Goal: Task Accomplishment & Management: Complete application form

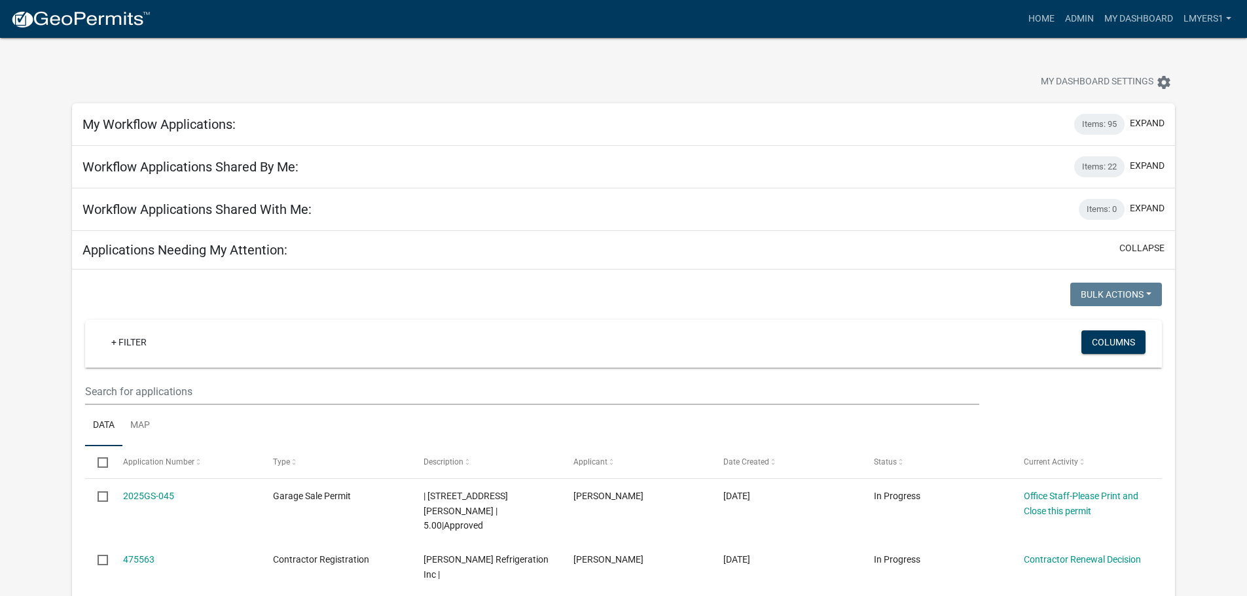
select select "2: 50"
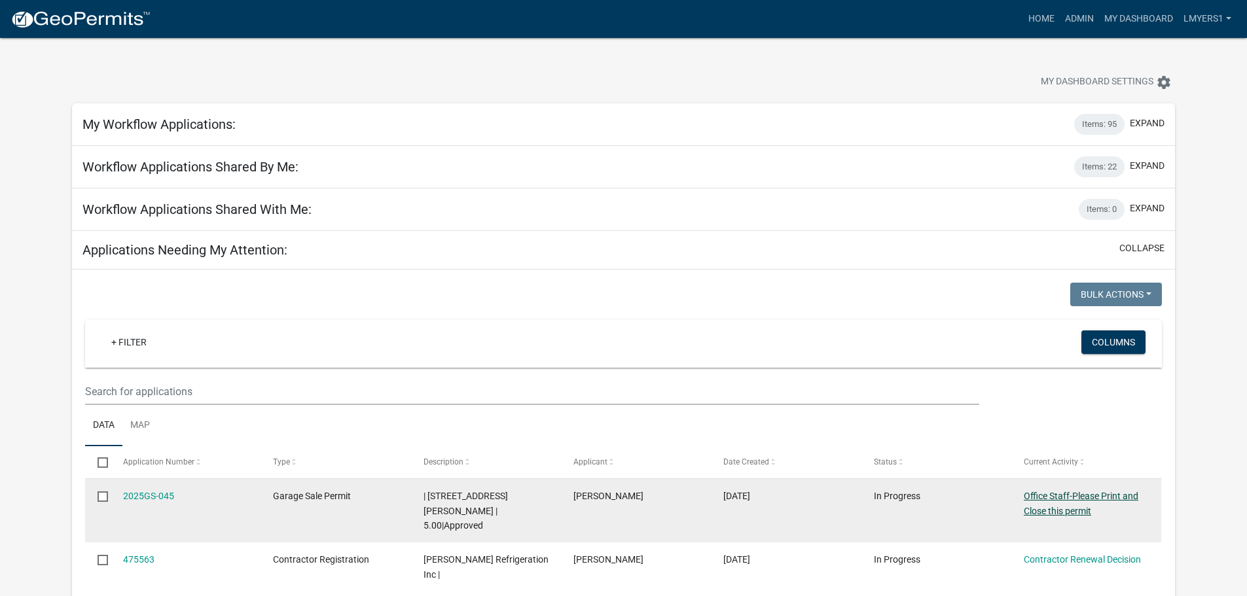
click at [1043, 510] on link "Office Staff-Please Print and Close this permit" at bounding box center [1081, 504] width 115 height 26
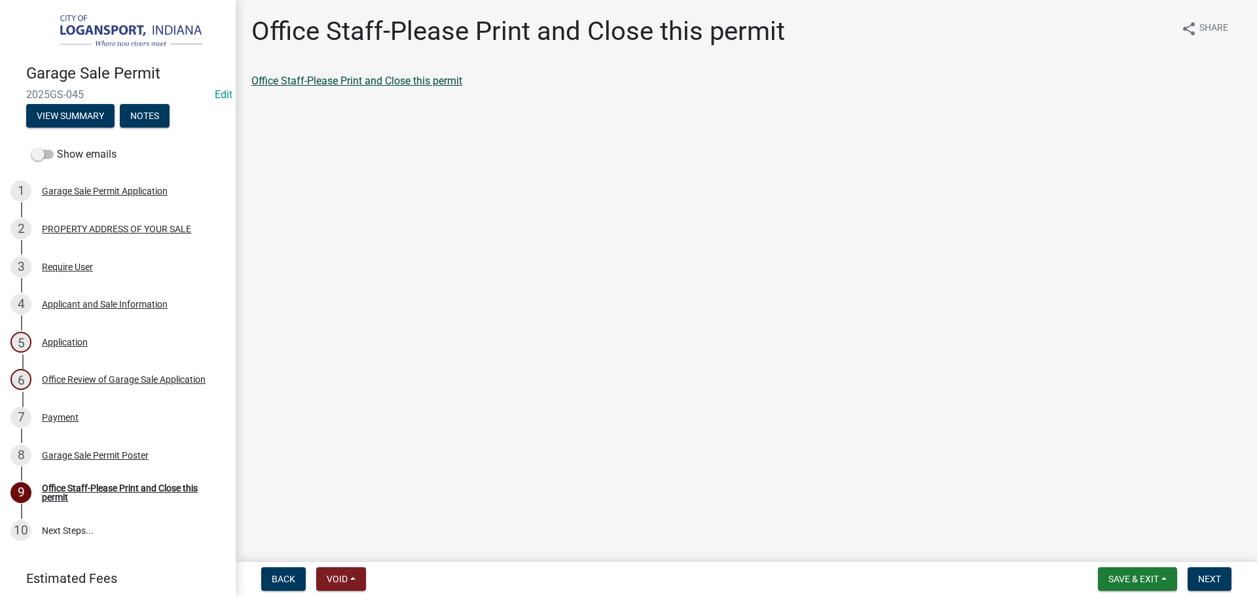
click at [368, 82] on link "Office Staff-Please Print and Close this permit" at bounding box center [356, 81] width 211 height 12
click at [1219, 579] on span "Next" at bounding box center [1209, 579] width 23 height 10
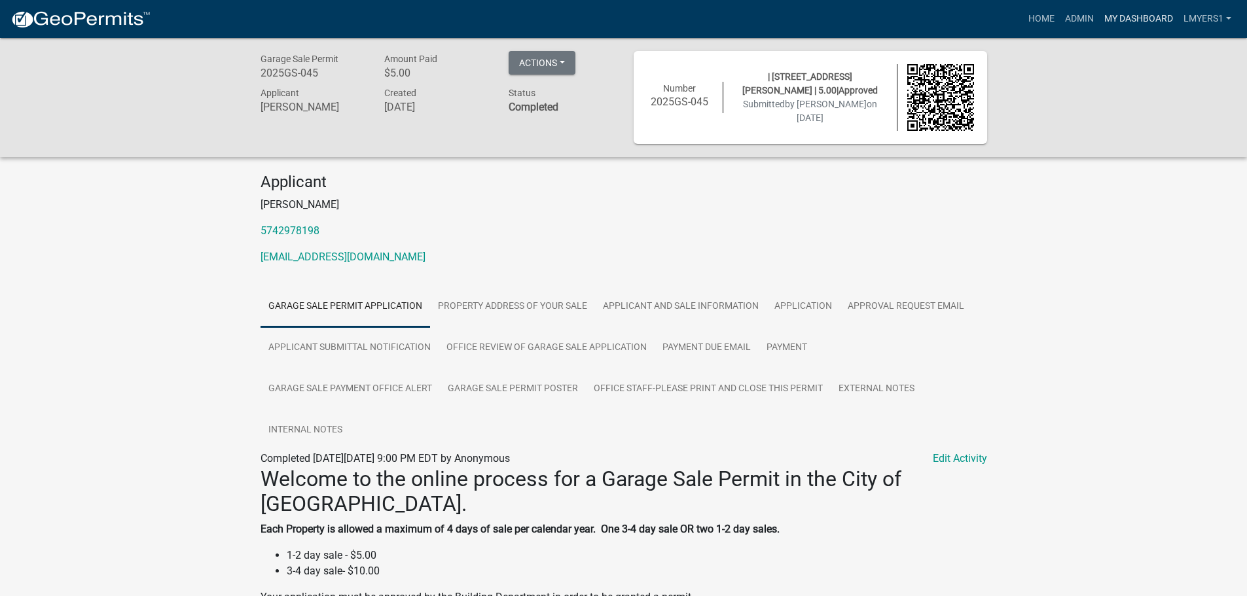
click at [1111, 18] on link "My Dashboard" at bounding box center [1138, 19] width 79 height 25
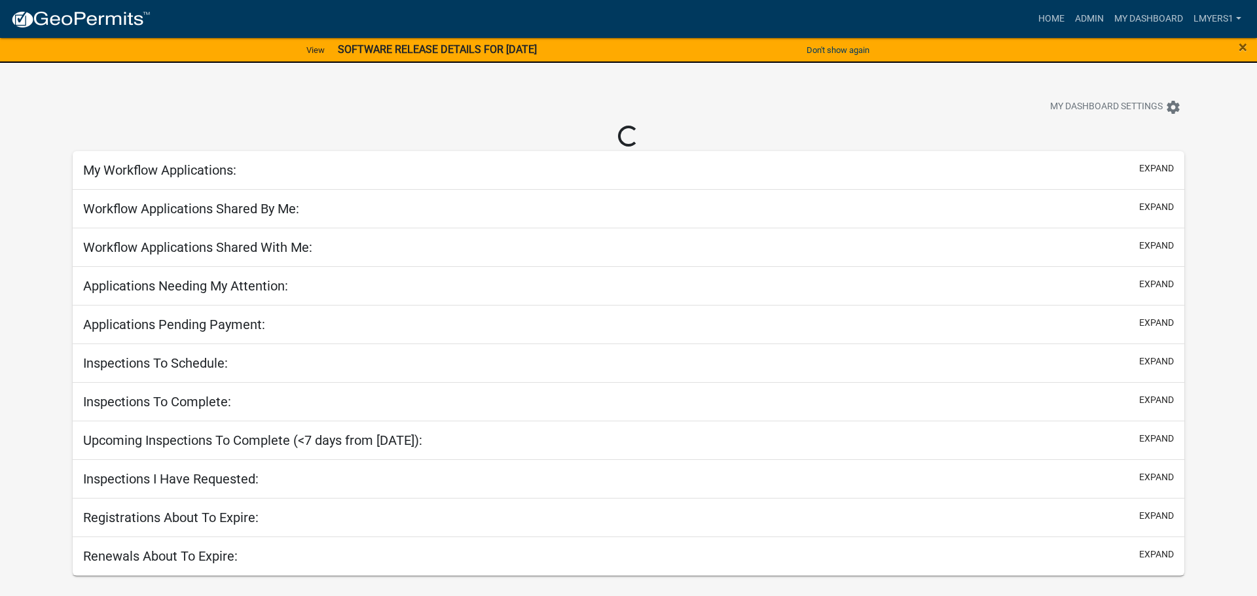
select select "2: 50"
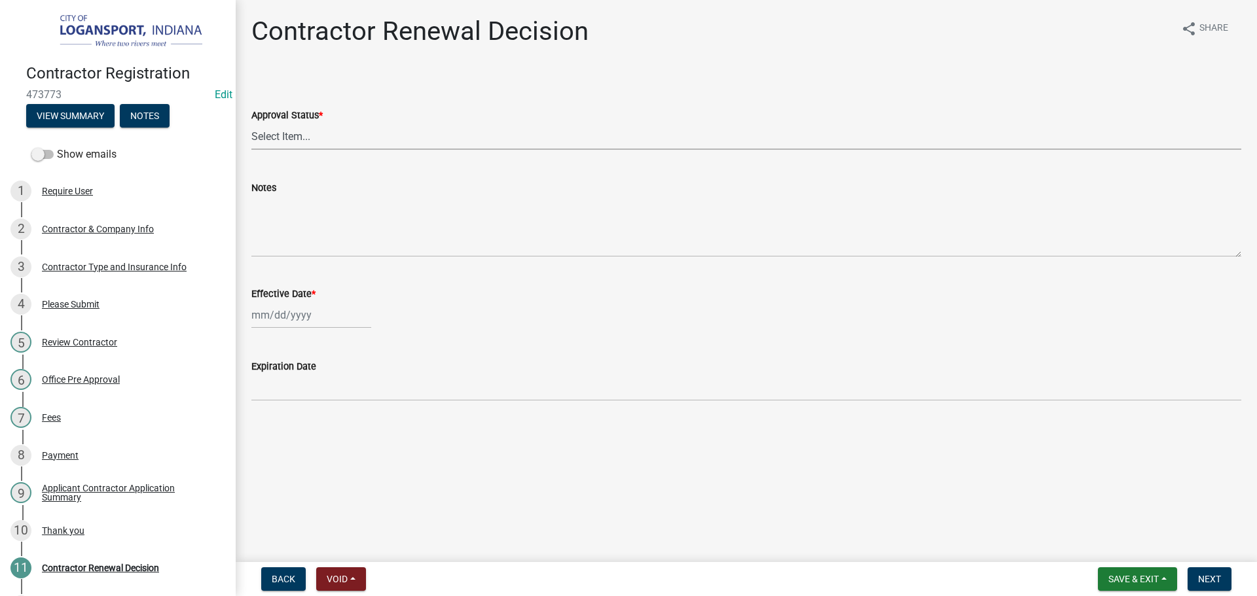
click at [335, 135] on select "Select Item... Approved Denied" at bounding box center [746, 136] width 990 height 27
click at [251, 123] on select "Select Item... Approved Denied" at bounding box center [746, 136] width 990 height 27
select select "30db8998-795d-4bbe-8e49-f1ade8865815"
click at [327, 302] on div at bounding box center [311, 315] width 120 height 27
select select "9"
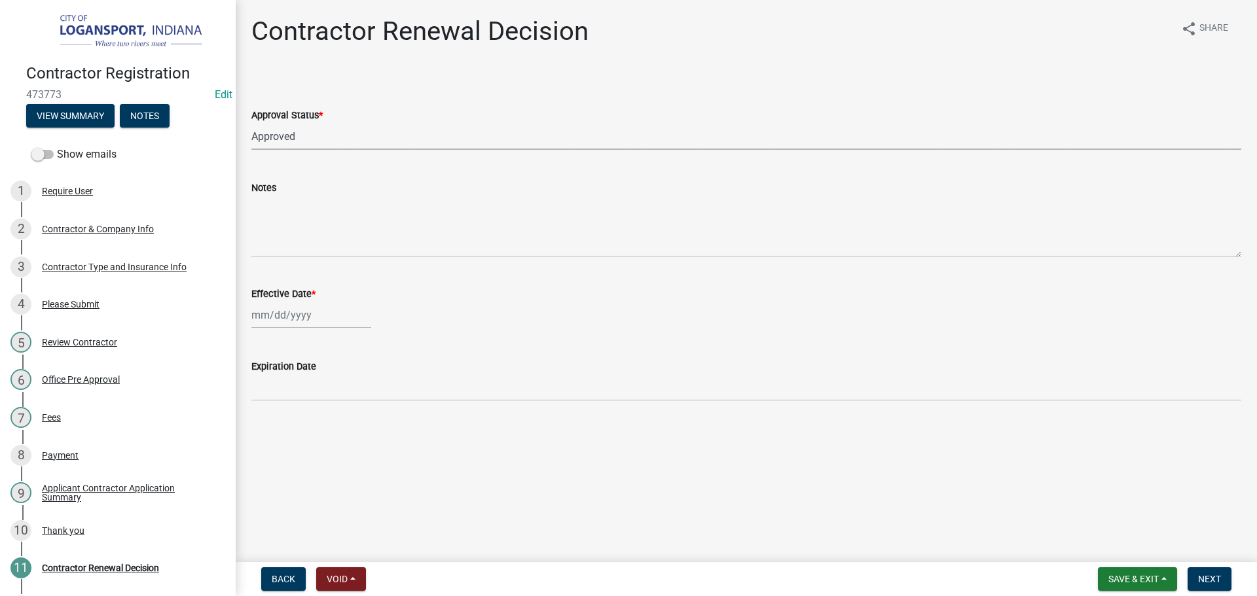
select select "2025"
click at [356, 404] on div "12" at bounding box center [348, 405] width 21 height 21
type input "09/12/2025"
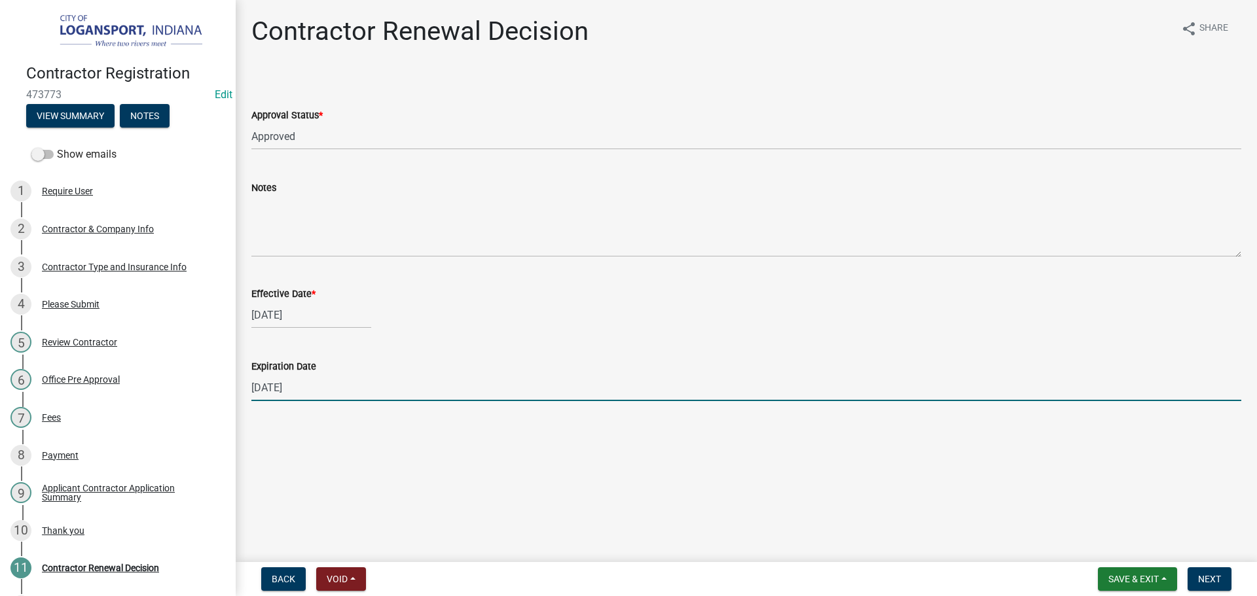
click at [349, 386] on input "12/31/2025" at bounding box center [746, 387] width 990 height 27
type input "05/01/2026"
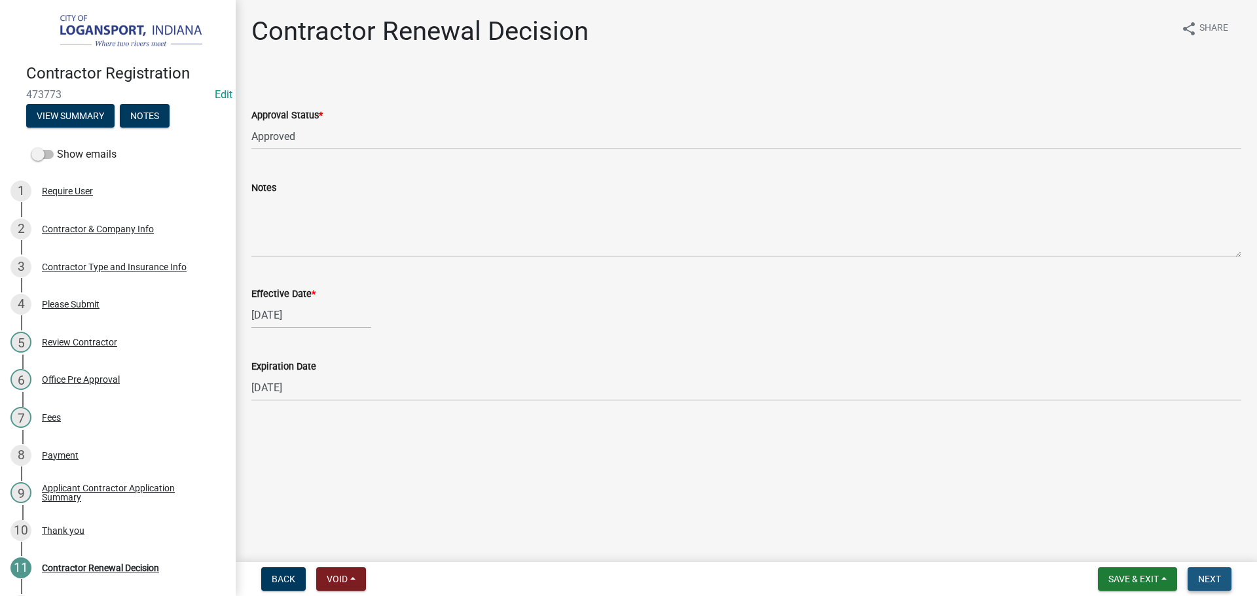
click at [1202, 580] on span "Next" at bounding box center [1209, 579] width 23 height 10
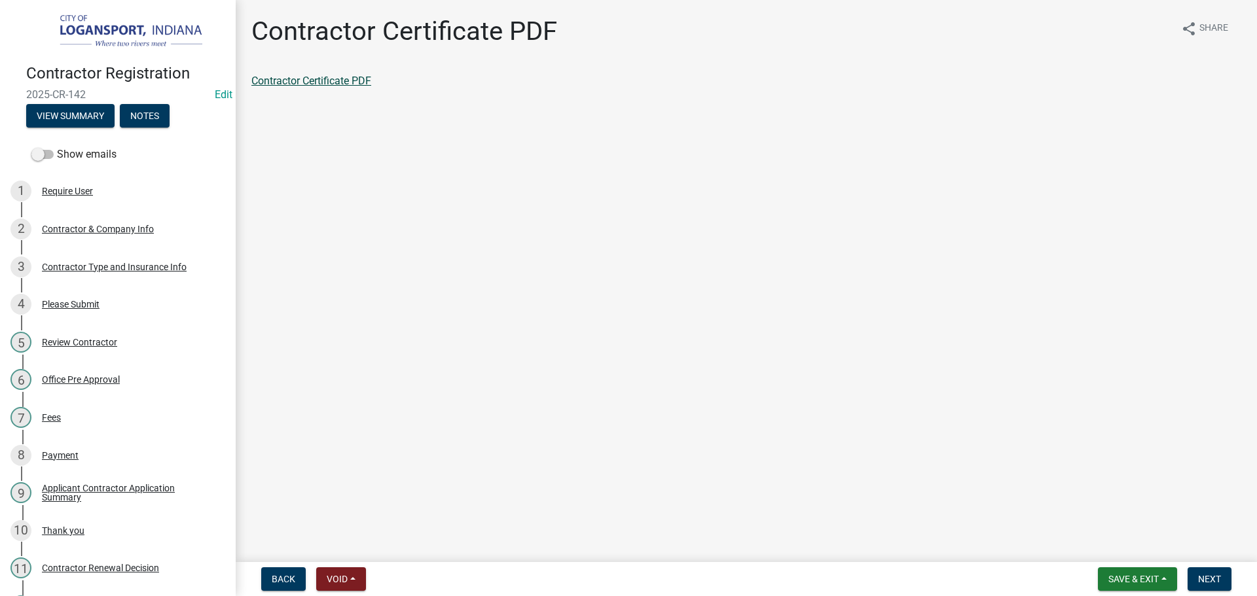
click at [301, 86] on link "Contractor Certificate PDF" at bounding box center [311, 81] width 120 height 12
click at [1207, 577] on span "Next" at bounding box center [1209, 579] width 23 height 10
click at [324, 82] on link "Contractor Application Summary" at bounding box center [326, 81] width 151 height 12
drag, startPoint x: 1206, startPoint y: 579, endPoint x: 1197, endPoint y: 564, distance: 17.6
click at [1205, 579] on span "Next" at bounding box center [1209, 579] width 23 height 10
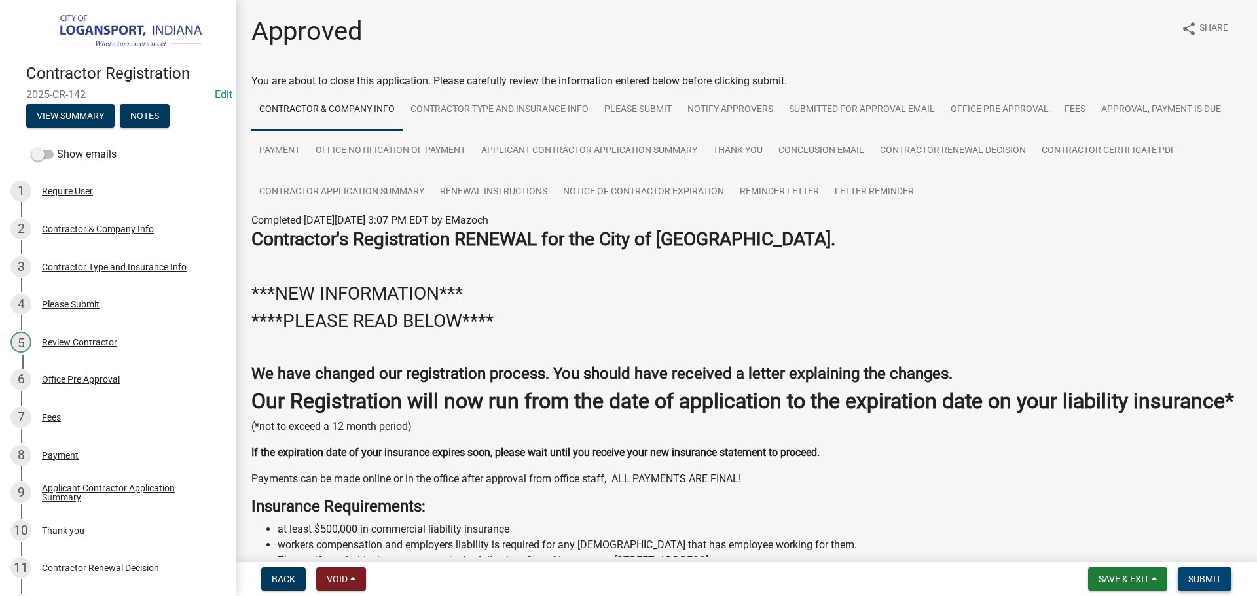
click at [1209, 583] on span "Submit" at bounding box center [1204, 579] width 33 height 10
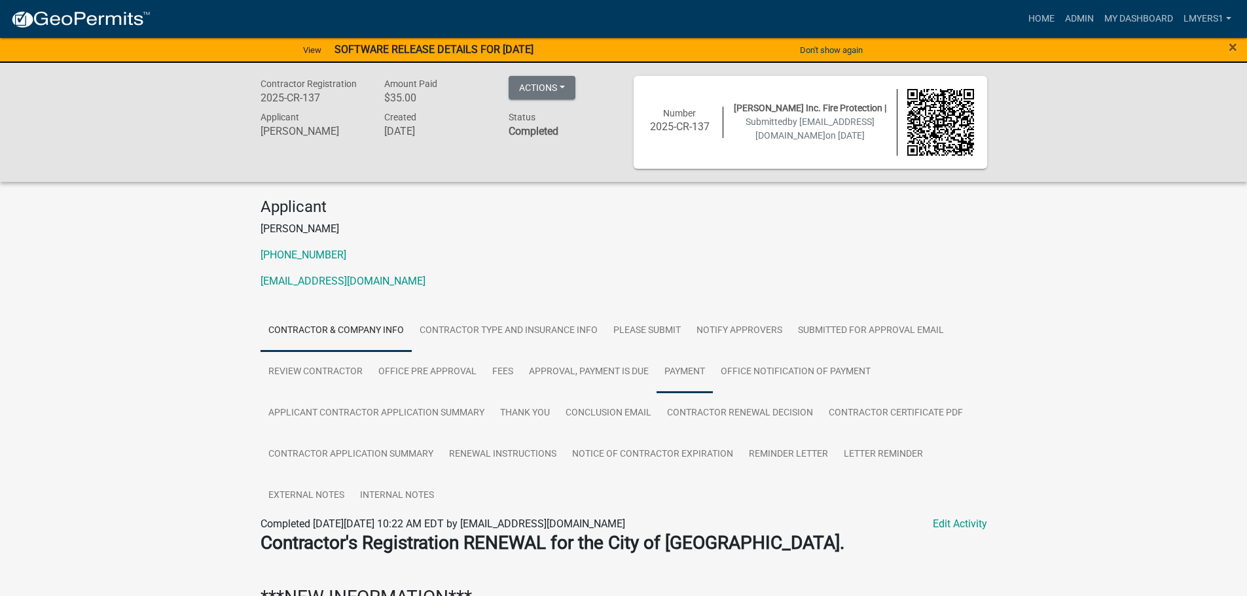
click at [681, 382] on link "Payment" at bounding box center [684, 372] width 56 height 42
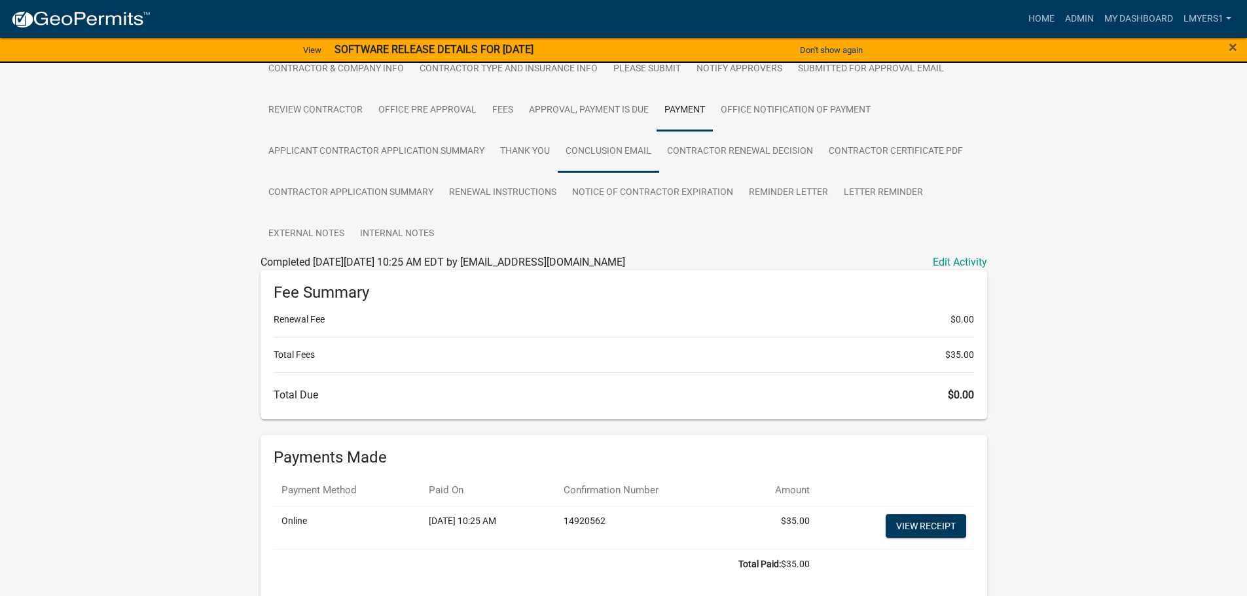
scroll to position [323, 0]
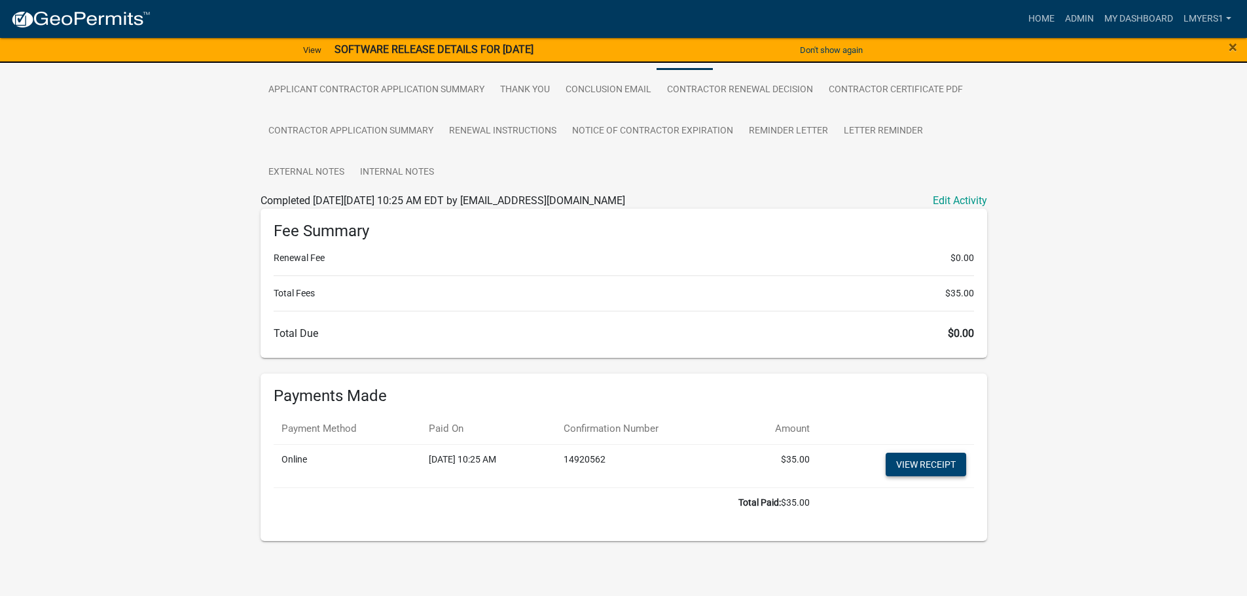
click at [944, 464] on link "View receipt" at bounding box center [925, 465] width 80 height 24
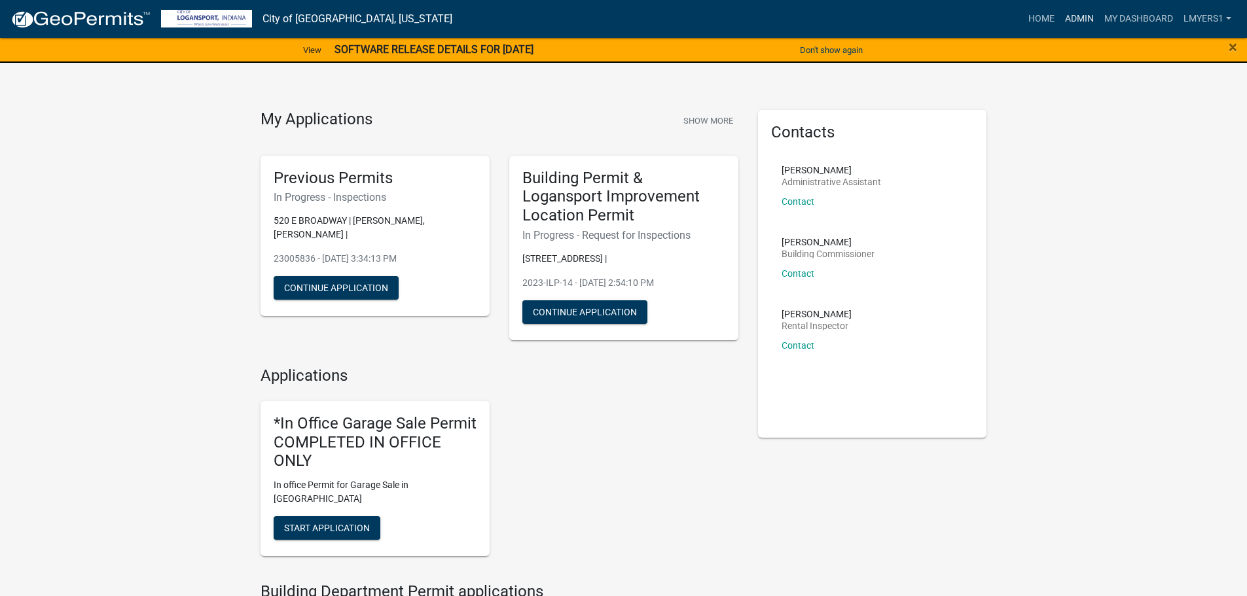
click at [1065, 19] on link "Admin" at bounding box center [1079, 19] width 39 height 25
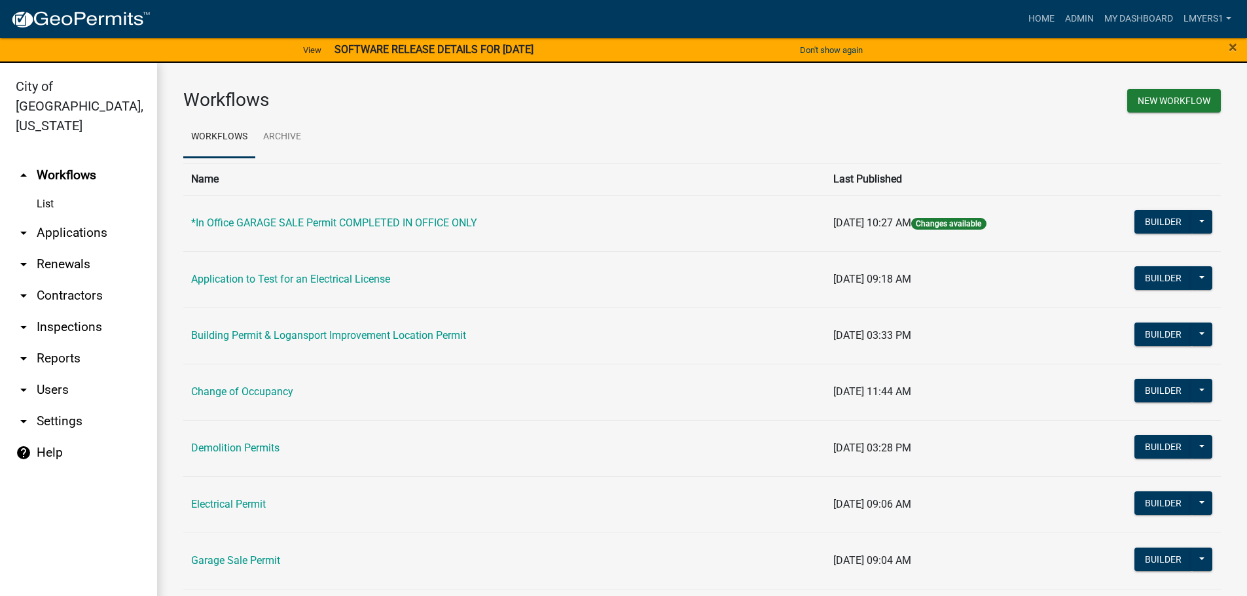
click at [62, 217] on link "arrow_drop_down Applications" at bounding box center [78, 232] width 157 height 31
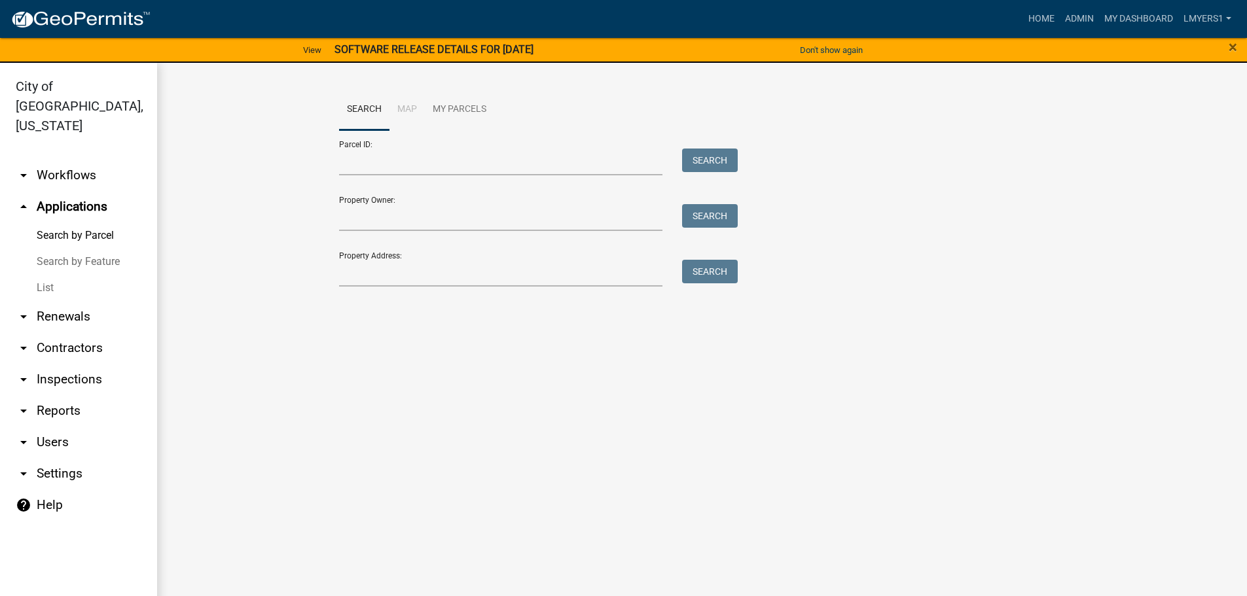
click at [50, 275] on link "List" at bounding box center [78, 288] width 157 height 26
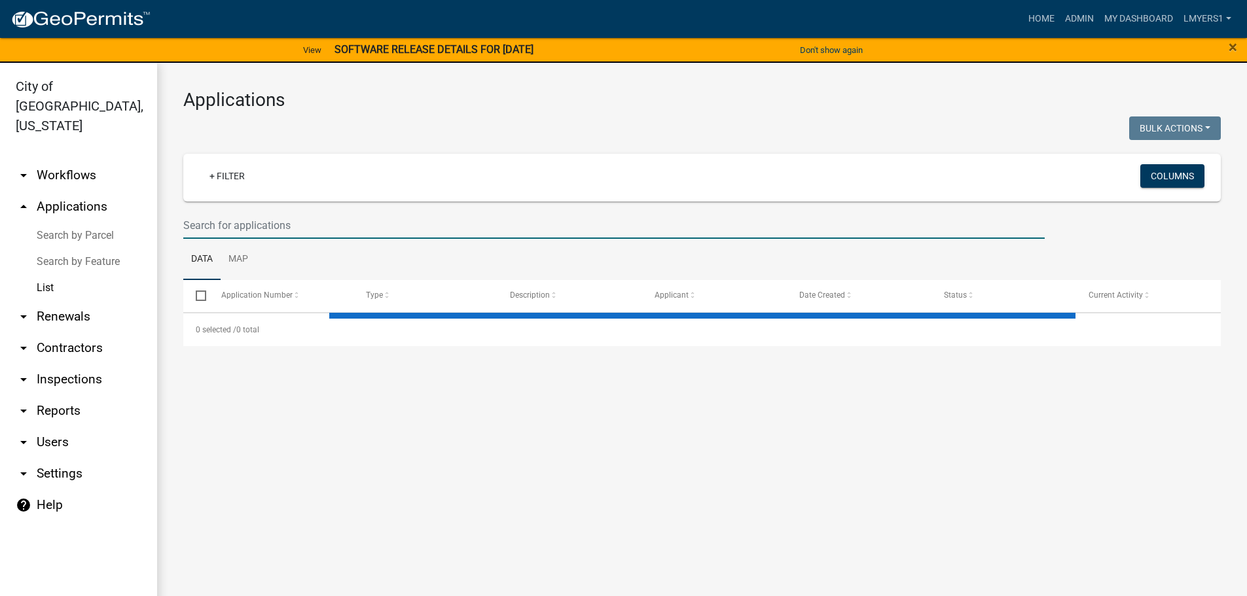
click at [205, 224] on input "text" at bounding box center [613, 225] width 861 height 27
select select "3: 100"
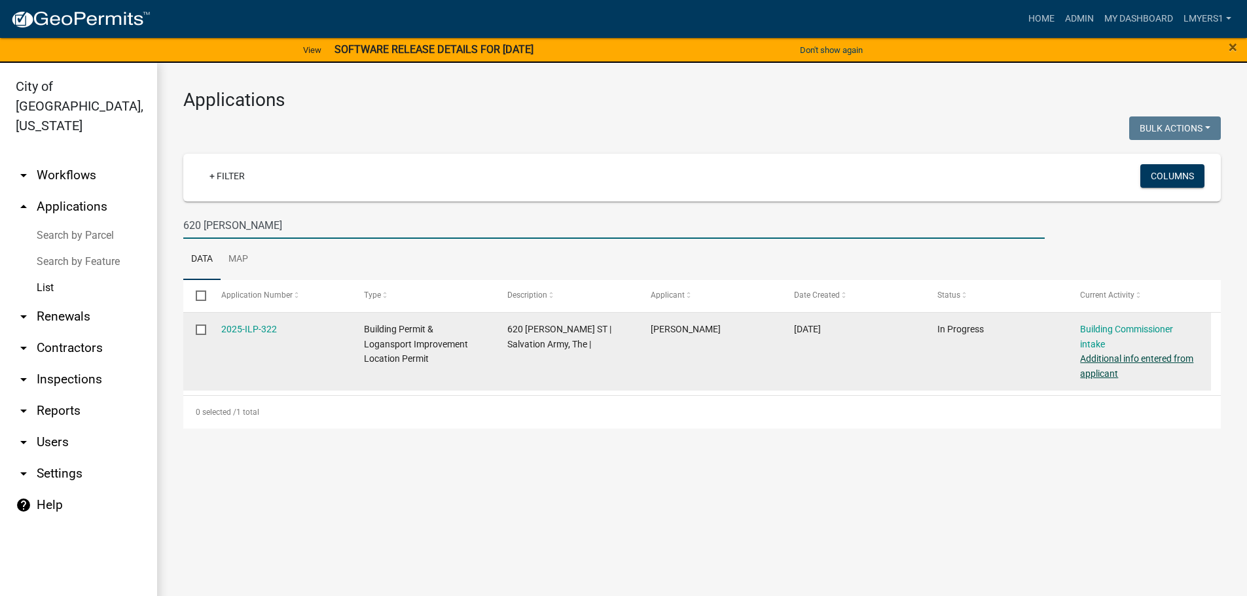
type input "620 Wilkinson"
click at [1105, 356] on link "Additional info entered from applicant" at bounding box center [1136, 366] width 113 height 26
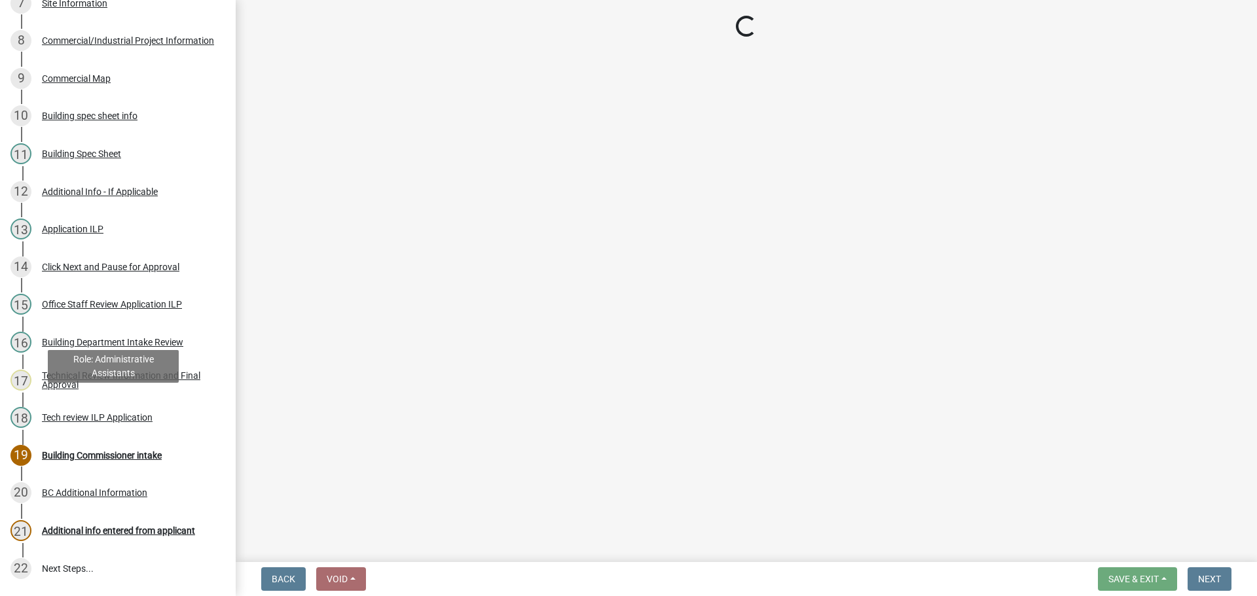
scroll to position [458, 0]
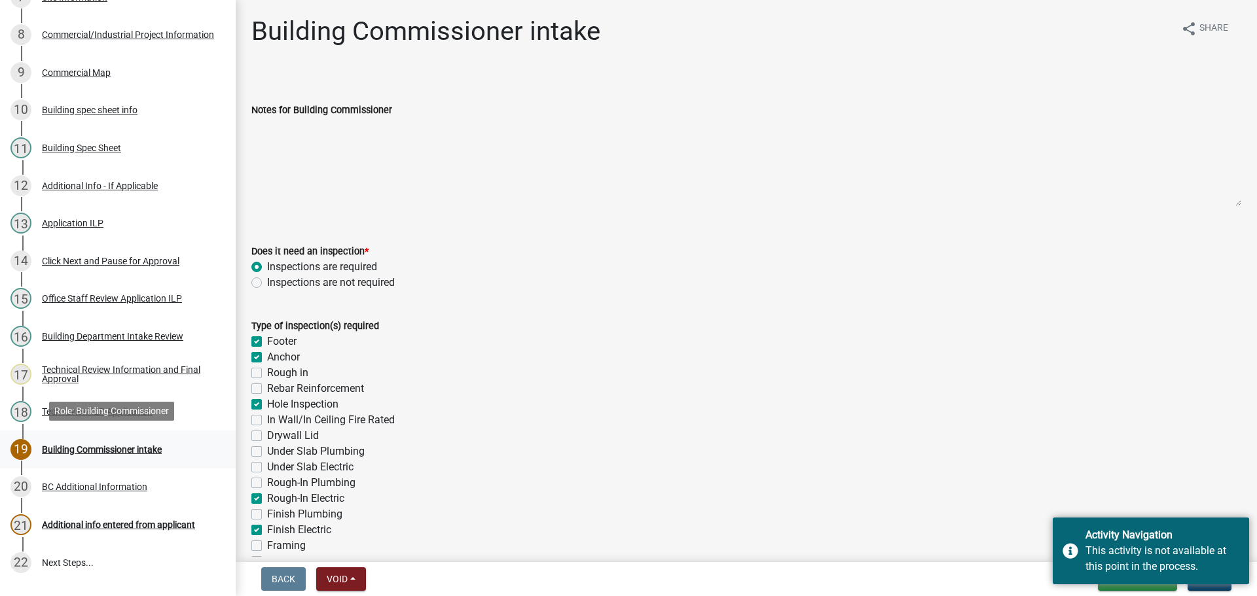
click at [139, 448] on div "Building Commissioner intake" at bounding box center [102, 449] width 120 height 9
click at [132, 487] on div "BC Additional Information" at bounding box center [94, 486] width 105 height 9
click at [81, 416] on div "18 Tech review ILP Application" at bounding box center [112, 411] width 204 height 21
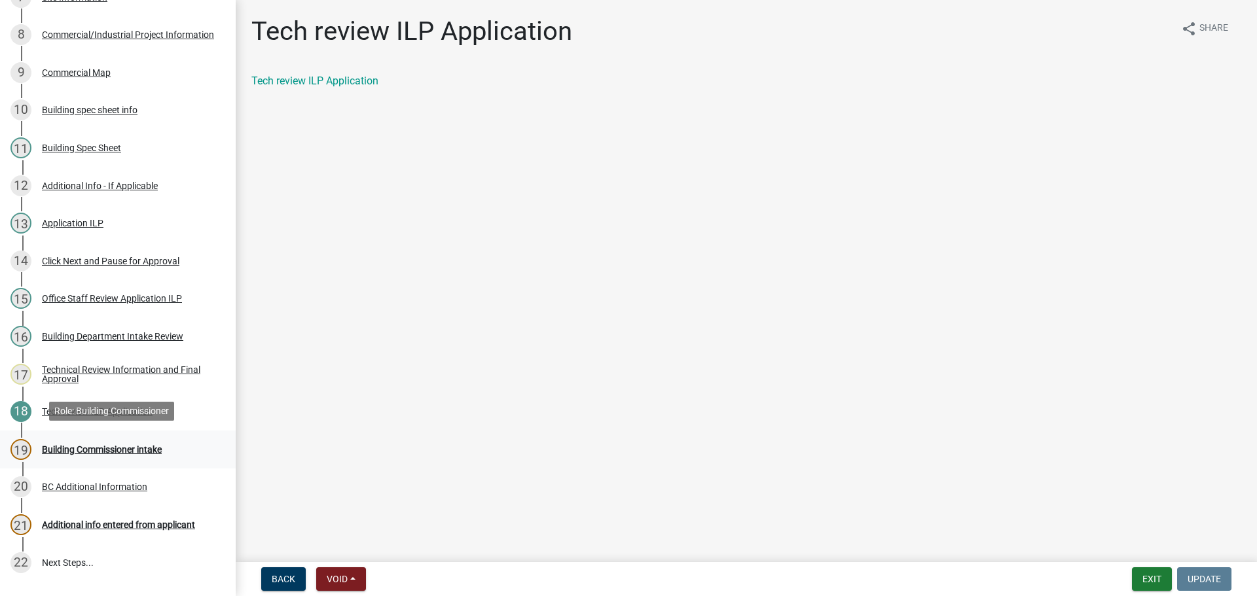
click at [128, 453] on div "19 Building Commissioner intake" at bounding box center [112, 449] width 204 height 21
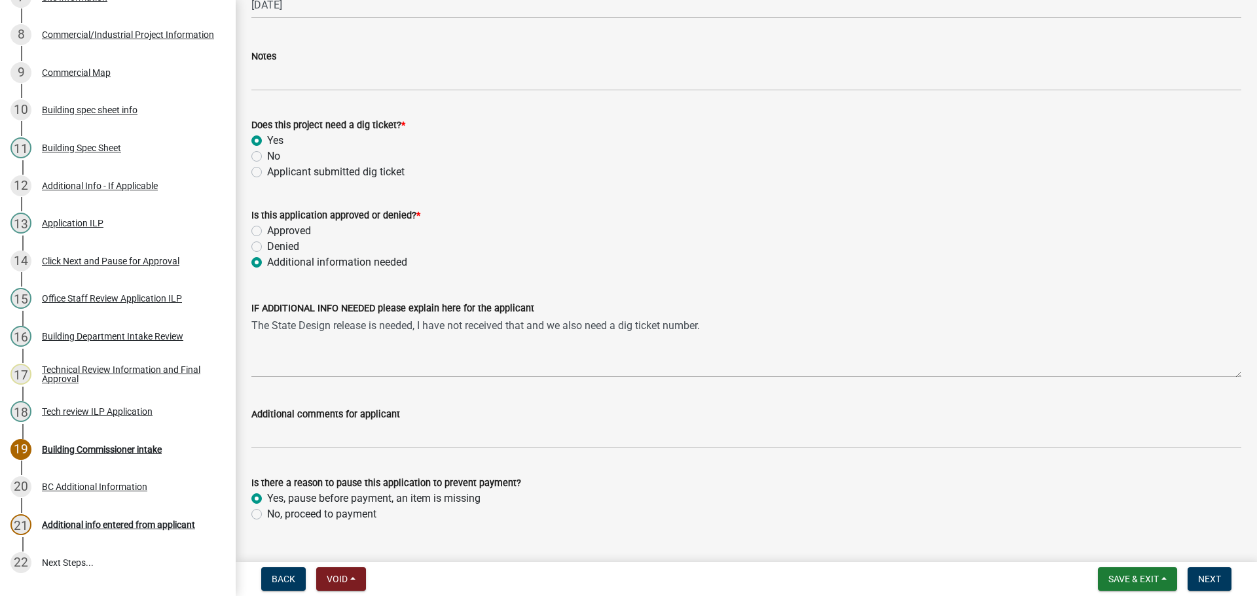
scroll to position [976, 0]
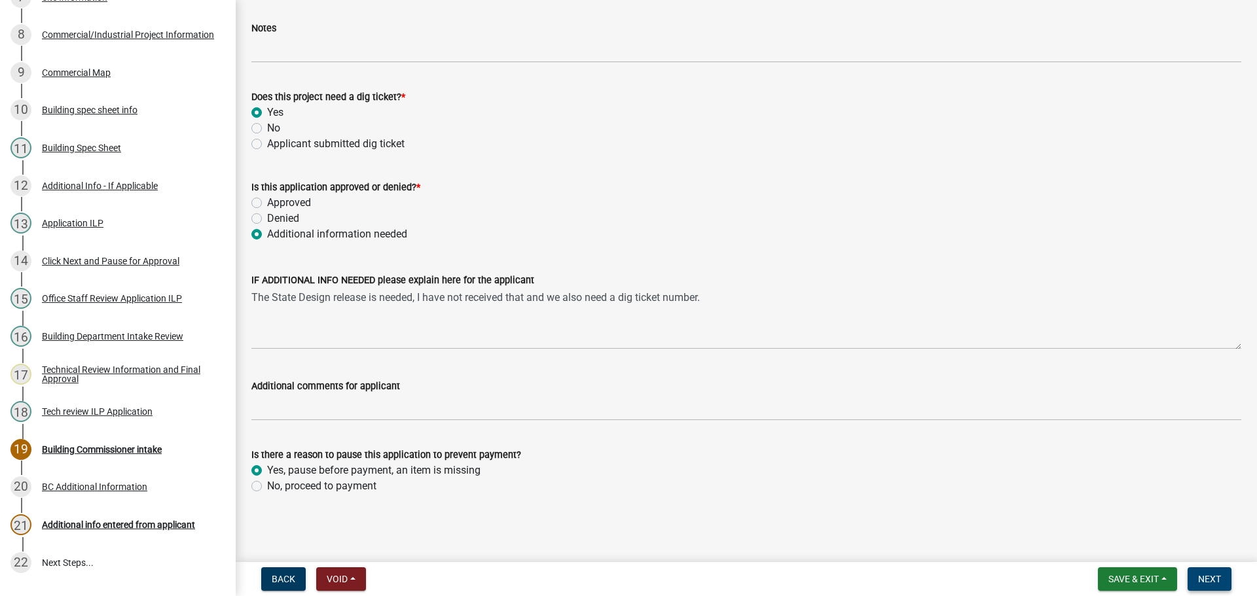
click at [1198, 579] on span "Next" at bounding box center [1209, 579] width 23 height 10
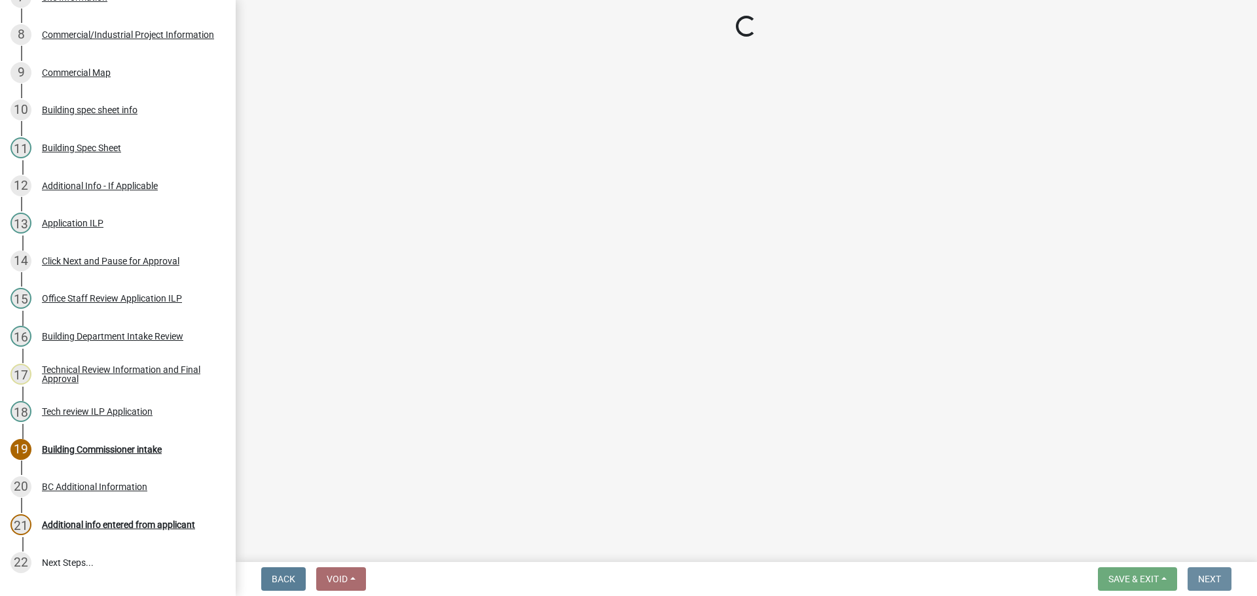
scroll to position [0, 0]
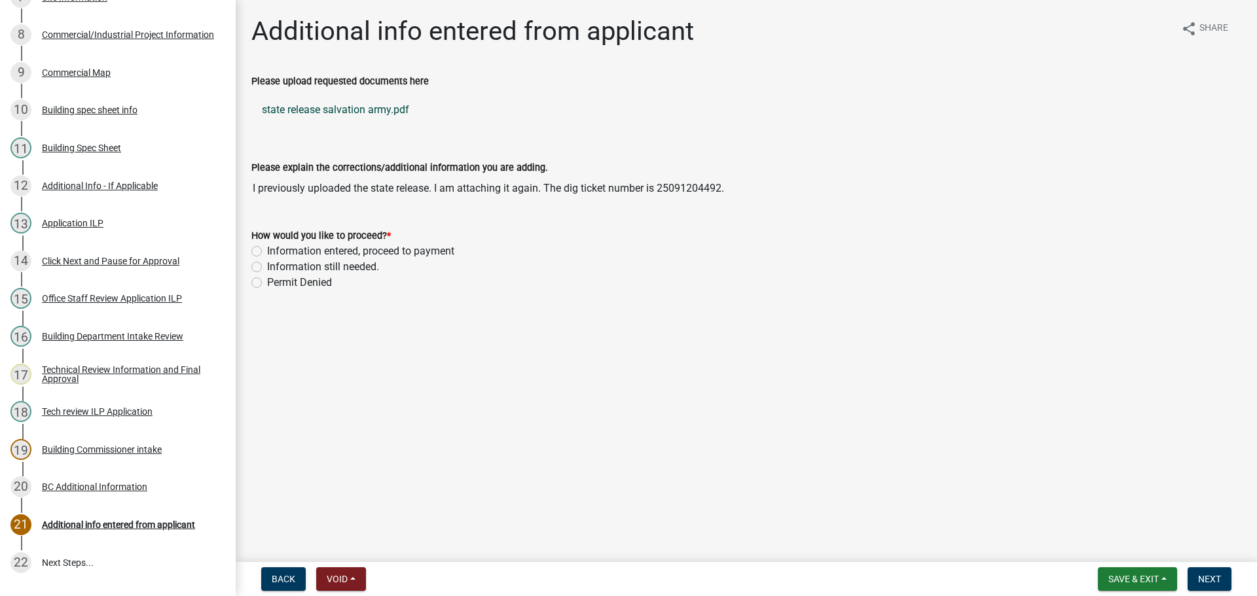
click at [337, 115] on link "state release salvation army.pdf" at bounding box center [746, 109] width 990 height 31
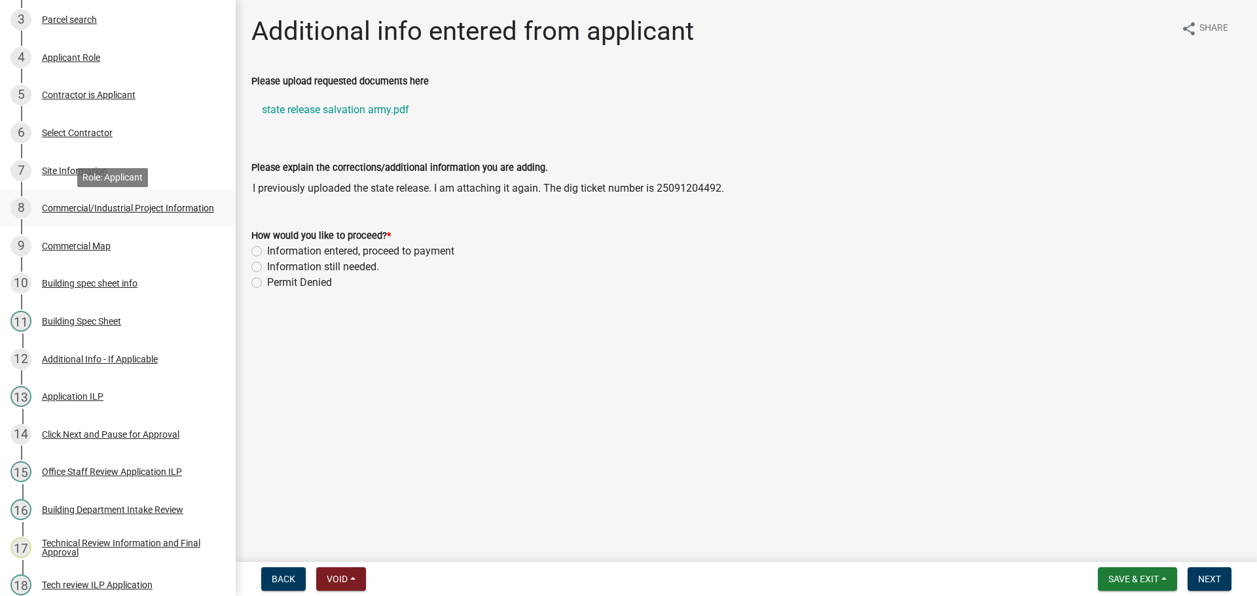
scroll to position [262, 0]
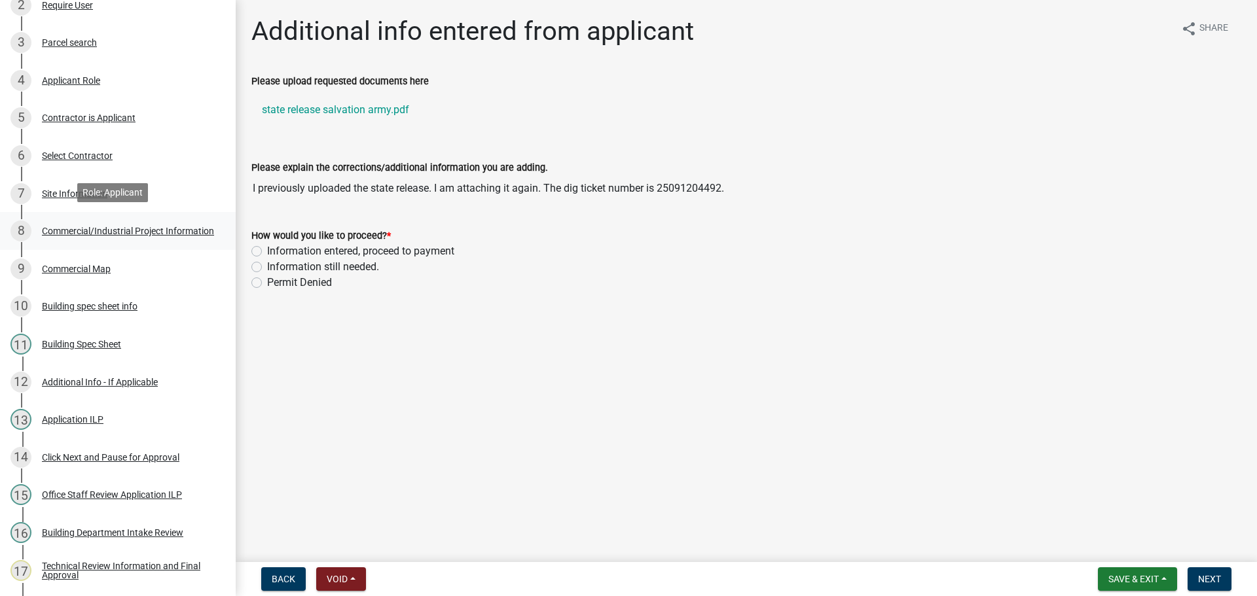
click at [112, 226] on div "Commercial/Industrial Project Information" at bounding box center [128, 230] width 172 height 9
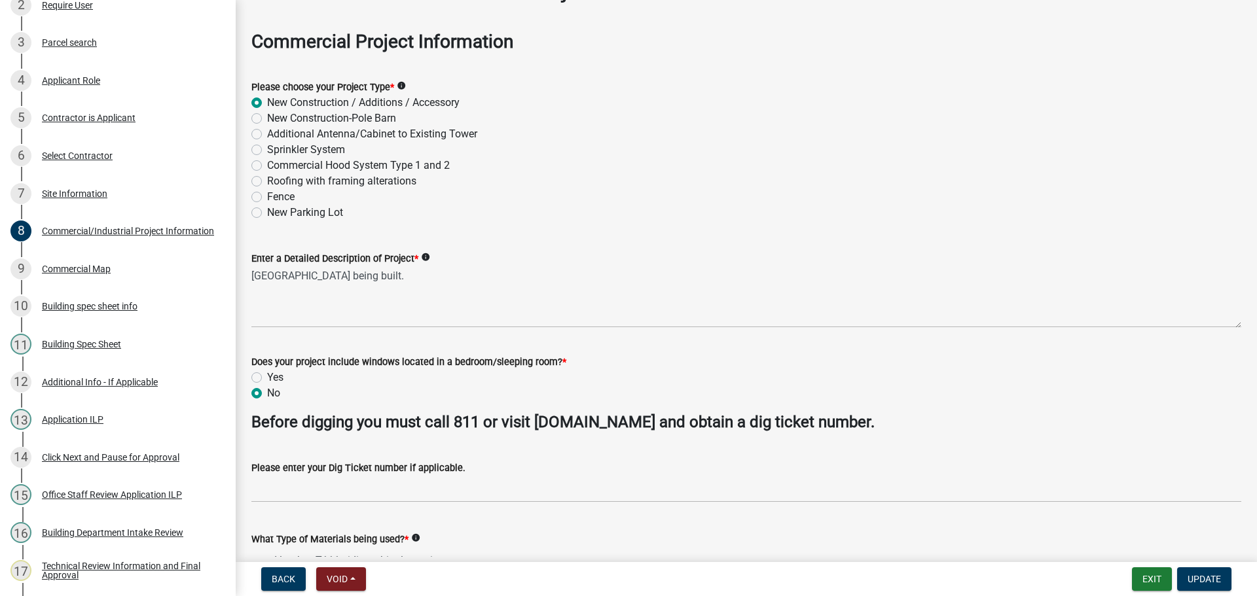
scroll to position [65, 0]
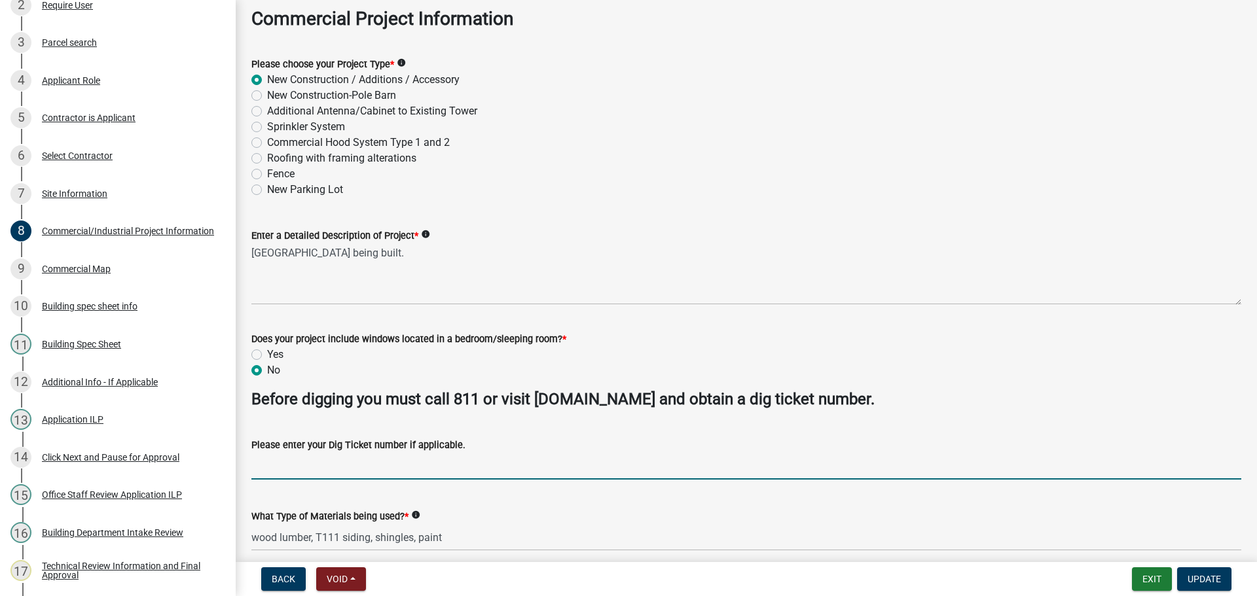
click at [346, 475] on input "Please enter your Dig Ticket number if applicable." at bounding box center [746, 466] width 990 height 27
type input "25091204492"
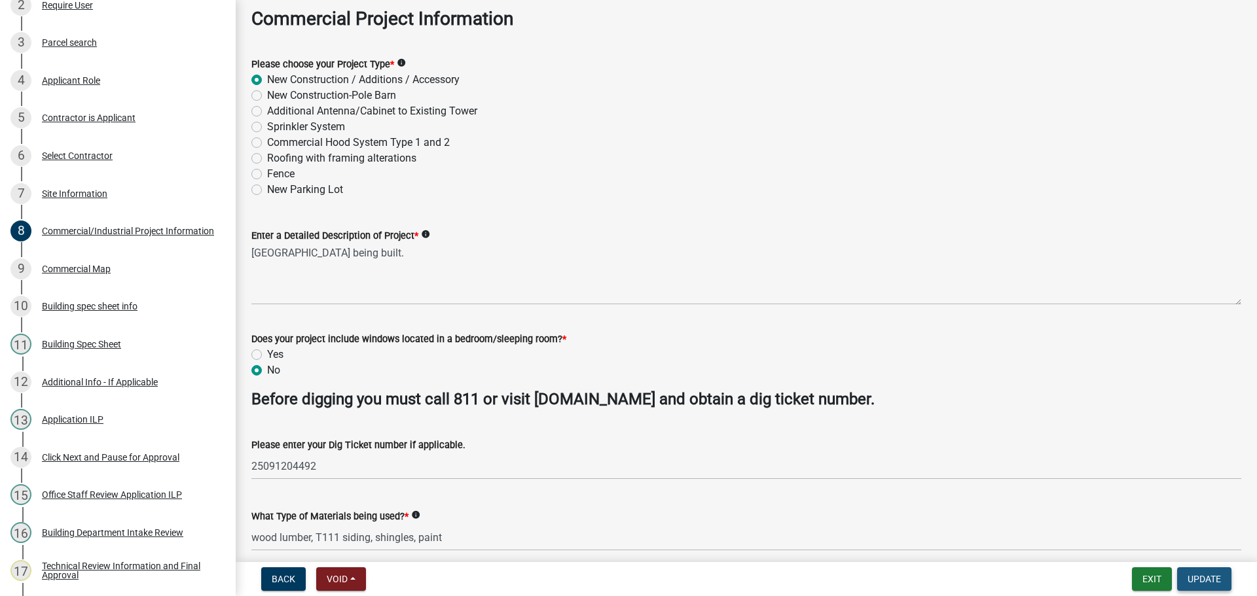
click at [1211, 578] on span "Update" at bounding box center [1203, 579] width 33 height 10
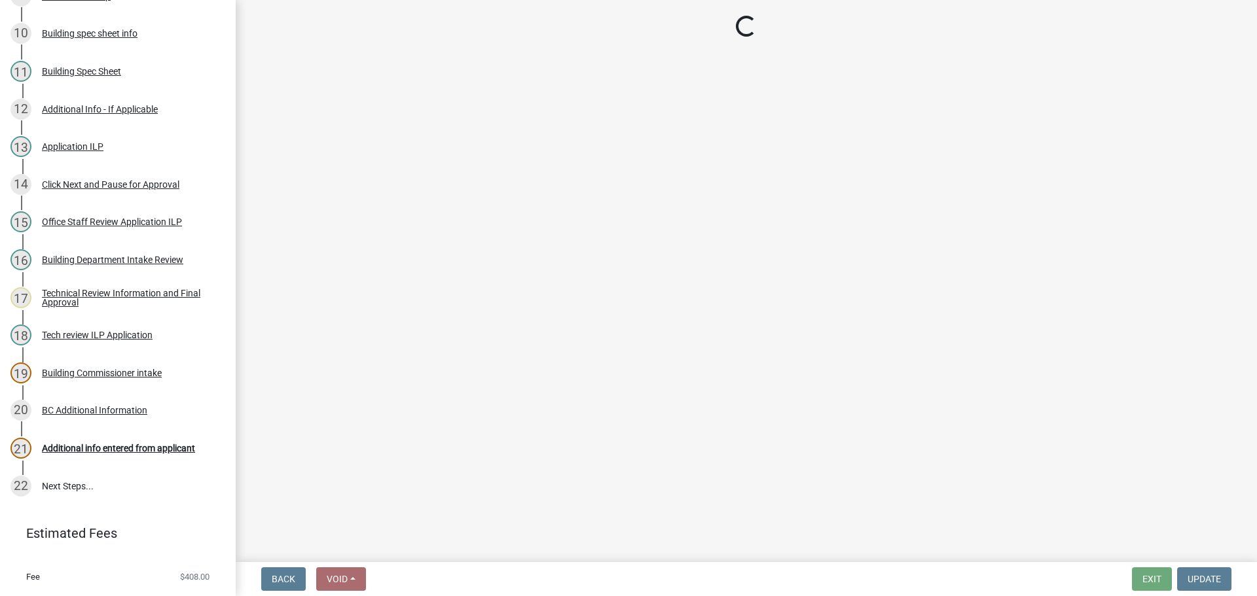
scroll to position [563, 0]
